Goal: Navigation & Orientation: Find specific page/section

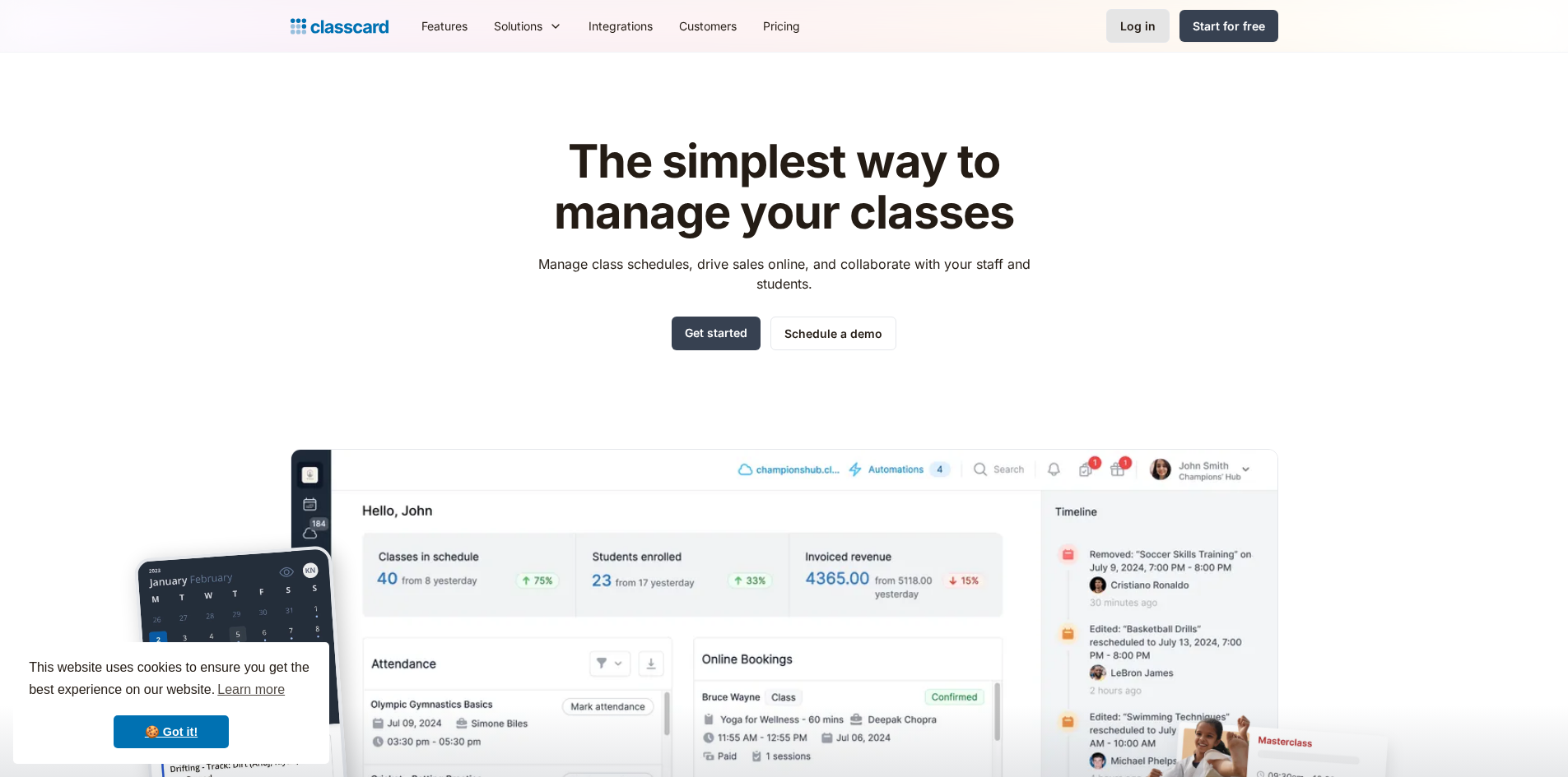
click at [1129, 20] on div "Log in" at bounding box center [1137, 25] width 36 height 17
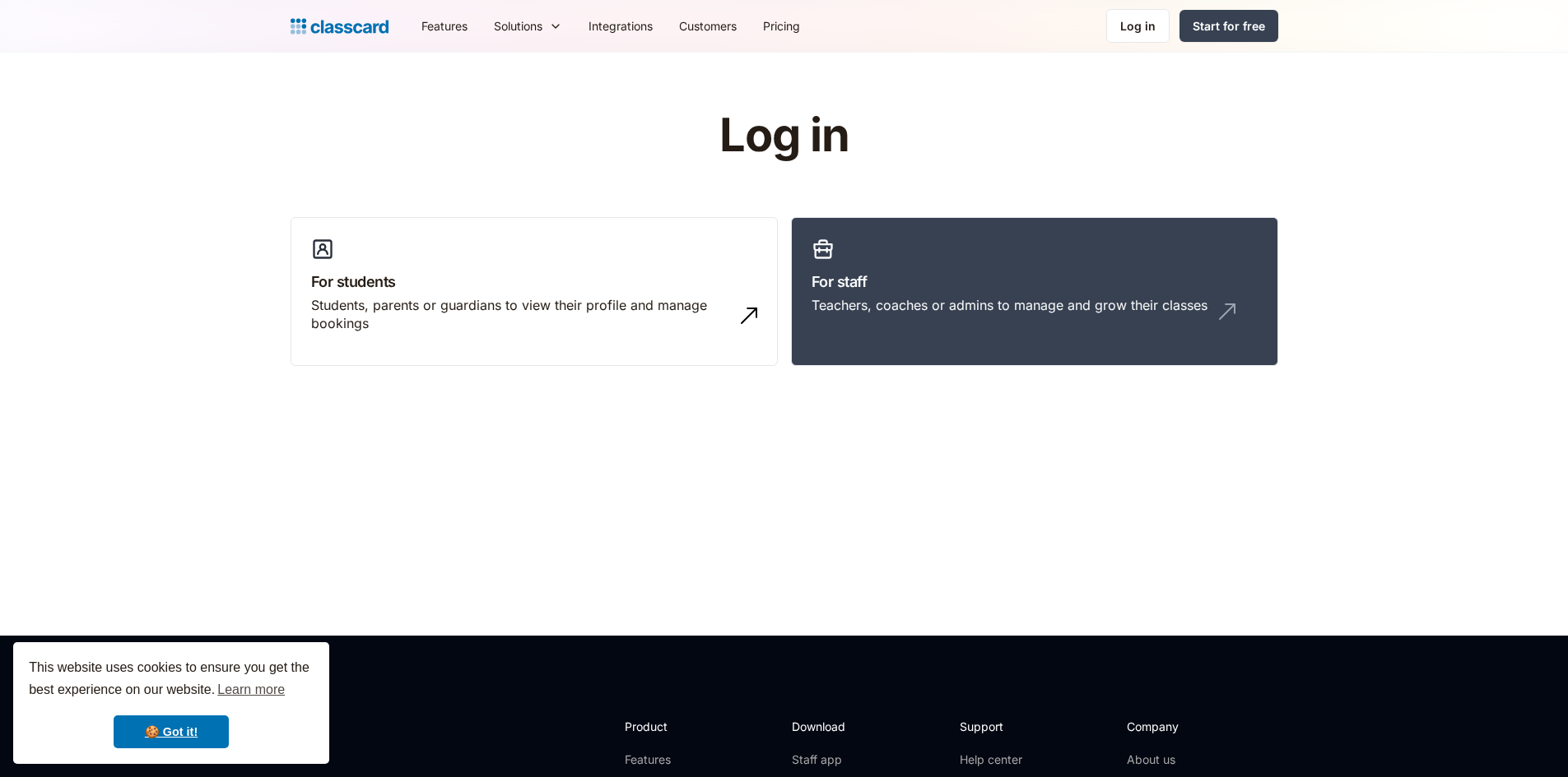
click at [1097, 215] on div "Log in For students Students, parents or guardians to view their profile and ma…" at bounding box center [784, 245] width 988 height 269
click at [1093, 283] on h3 "For staff" at bounding box center [1034, 282] width 446 height 22
